Goal: Transaction & Acquisition: Purchase product/service

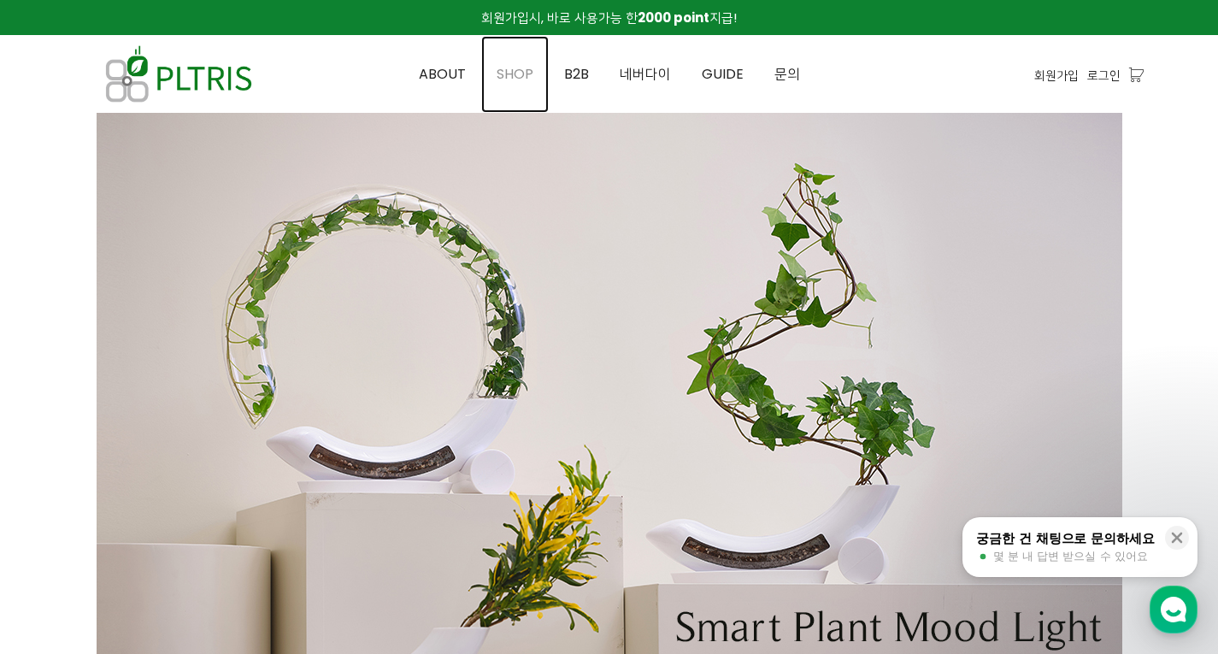
click at [519, 76] on span "SHOP" at bounding box center [515, 74] width 37 height 20
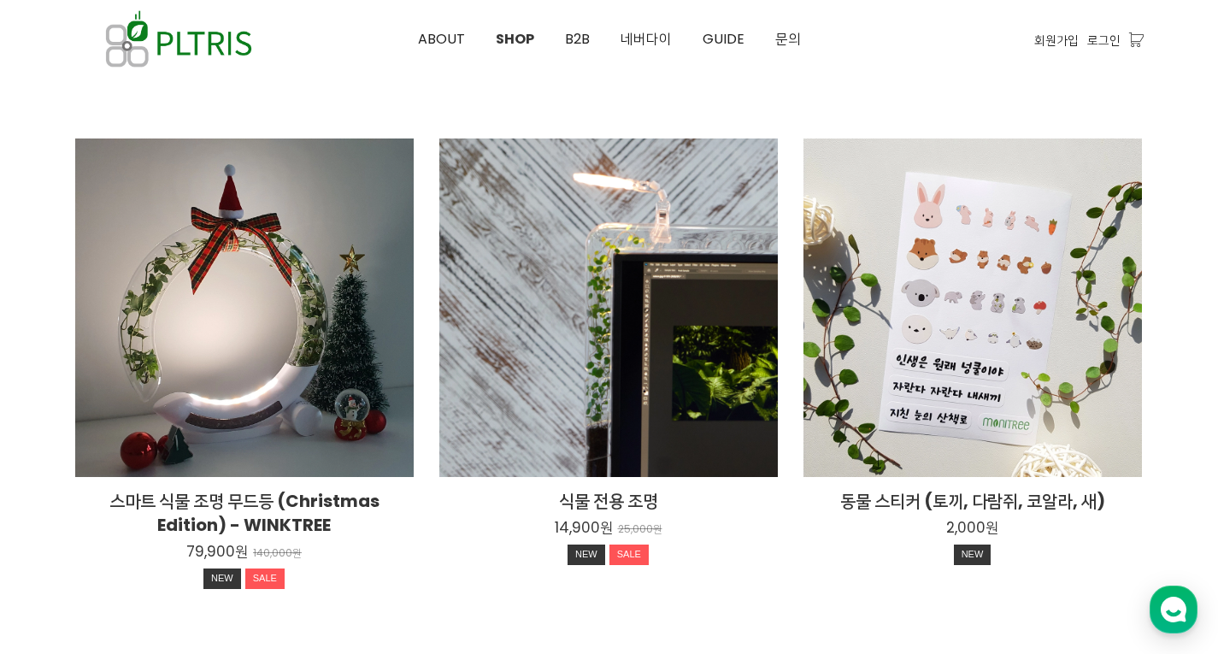
scroll to position [1411, 0]
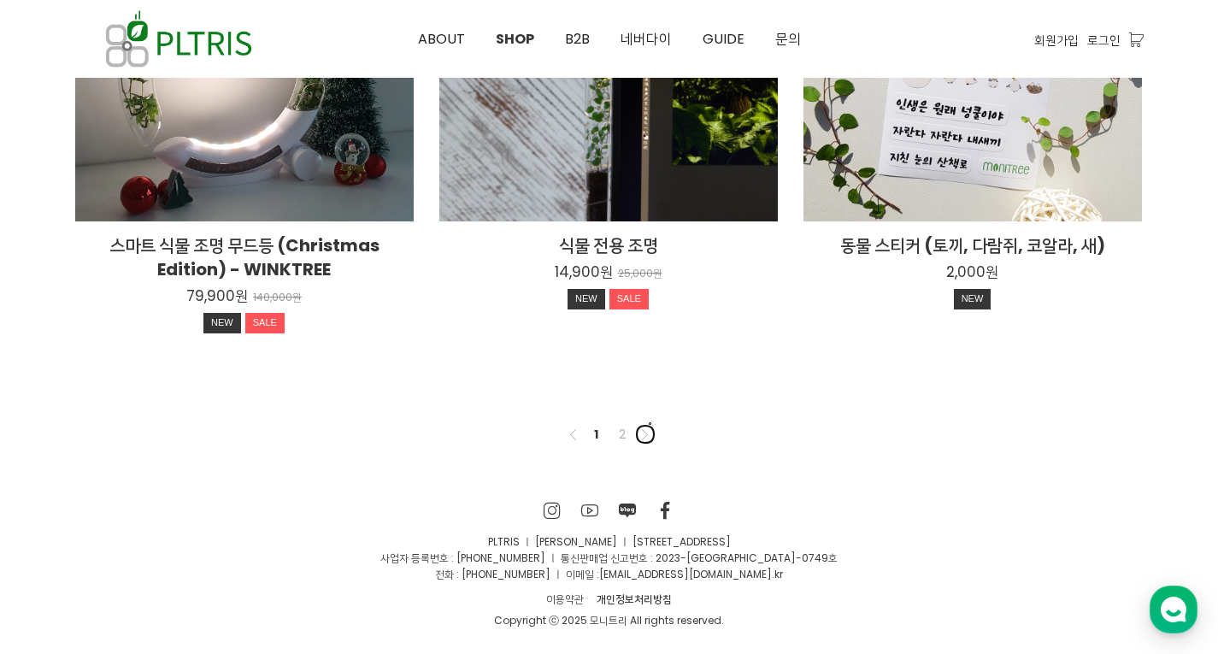
click at [645, 439] on icon at bounding box center [644, 434] width 11 height 11
click at [622, 445] on nav "Previous 1 2 Next" at bounding box center [609, 434] width 1069 height 55
click at [620, 439] on link "2" at bounding box center [622, 434] width 21 height 21
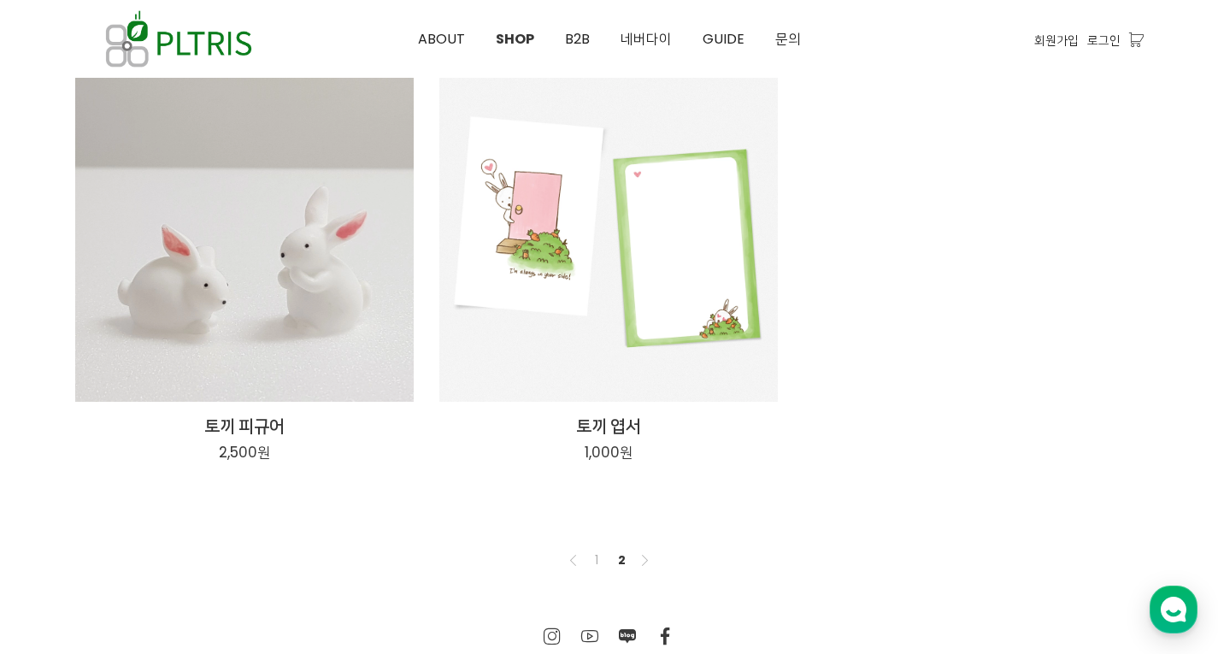
scroll to position [342, 0]
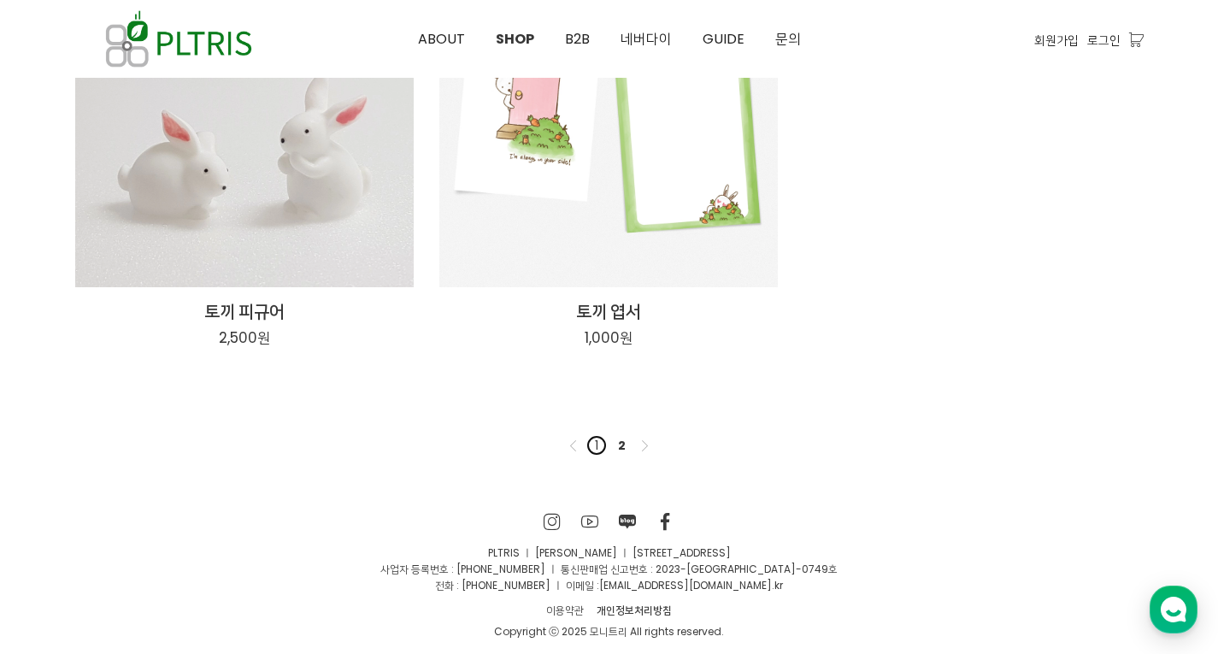
click at [595, 440] on link "1" at bounding box center [596, 445] width 21 height 21
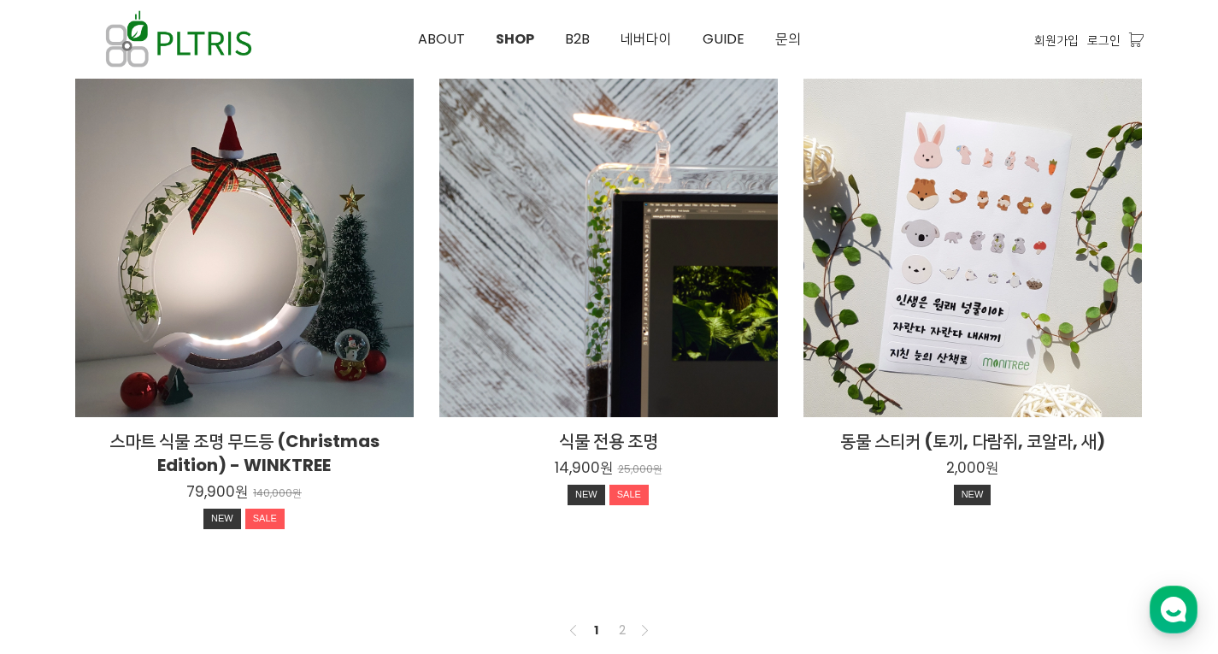
scroll to position [1368, 0]
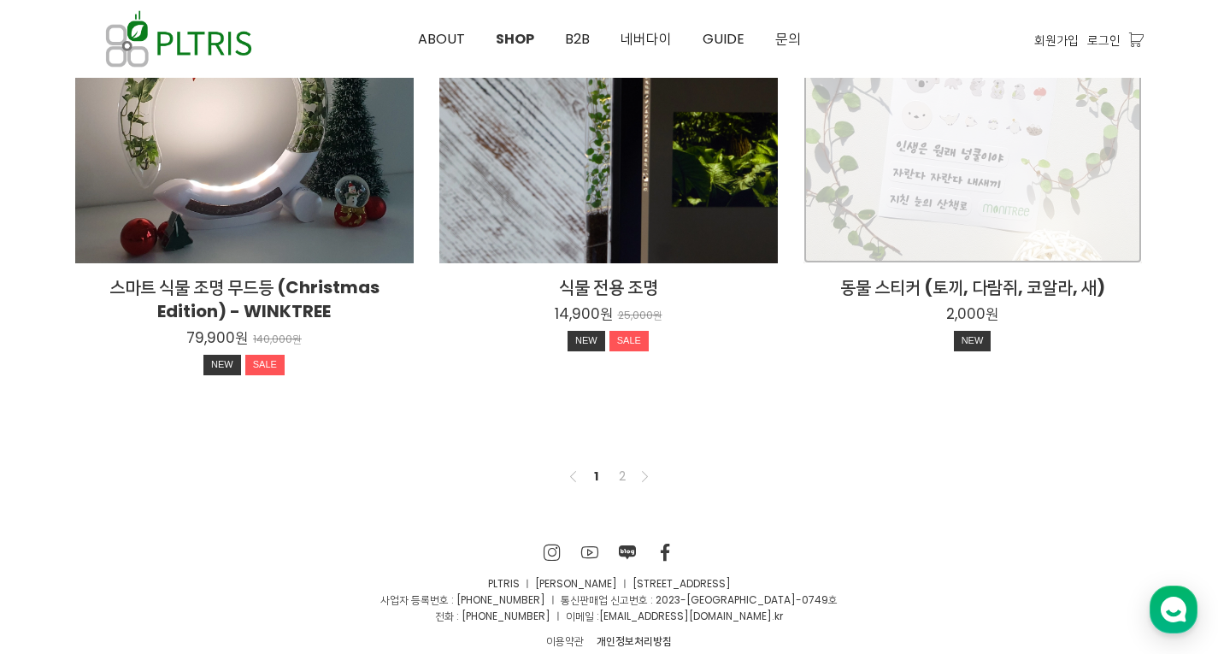
click at [985, 148] on div "동물 스티커 (토끼, 다람쥐, 코알라, 새) 2,000원 NEW" at bounding box center [973, 94] width 339 height 339
